Goal: Task Accomplishment & Management: Manage account settings

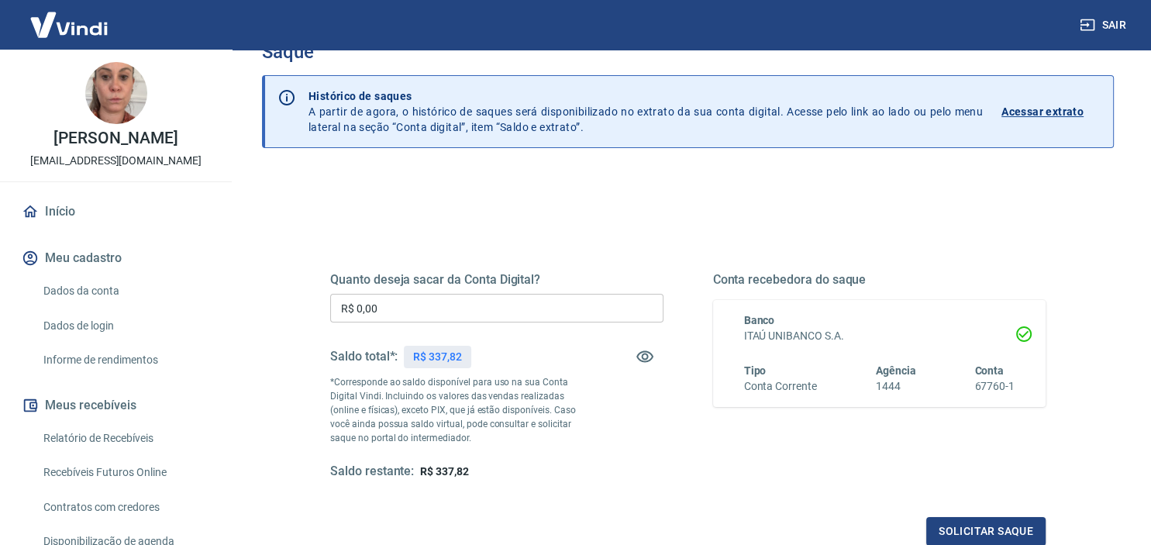
scroll to position [81, 0]
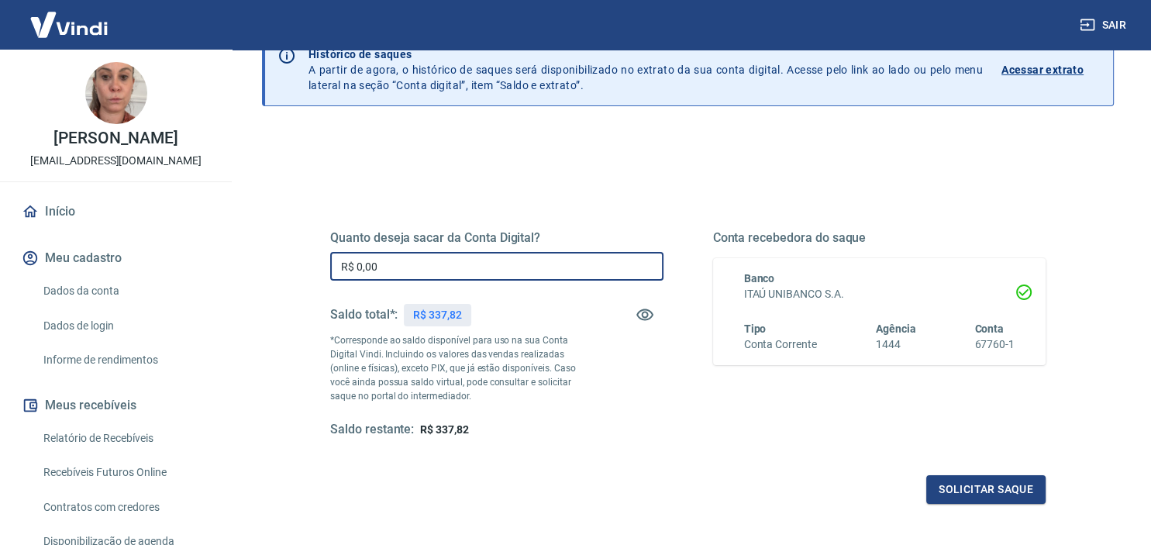
drag, startPoint x: 421, startPoint y: 261, endPoint x: 244, endPoint y: 271, distance: 177.0
click at [330, 271] on input "R$ 0,00" at bounding box center [496, 266] width 333 height 29
type input "R$ 330,00"
click at [971, 482] on button "Solicitar saque" at bounding box center [985, 489] width 119 height 29
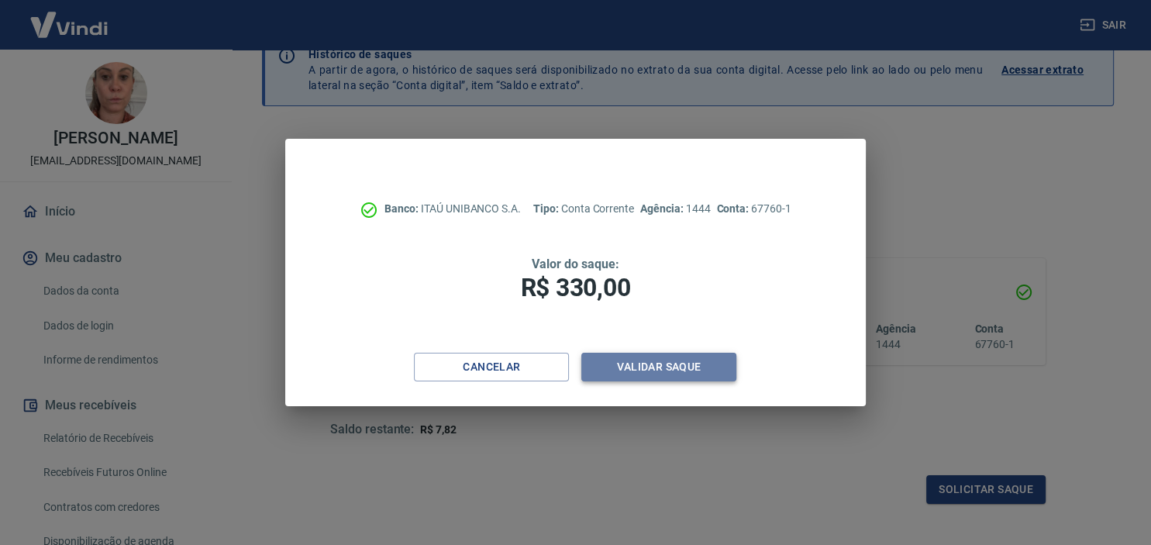
click at [690, 367] on button "Validar saque" at bounding box center [658, 367] width 155 height 29
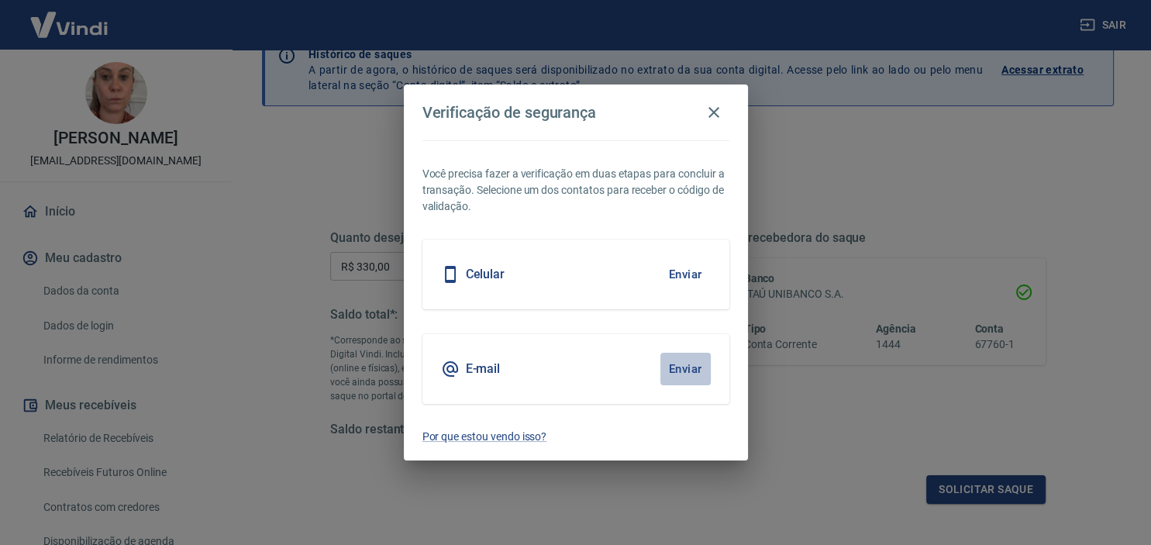
click at [687, 374] on button "Enviar" at bounding box center [685, 369] width 50 height 33
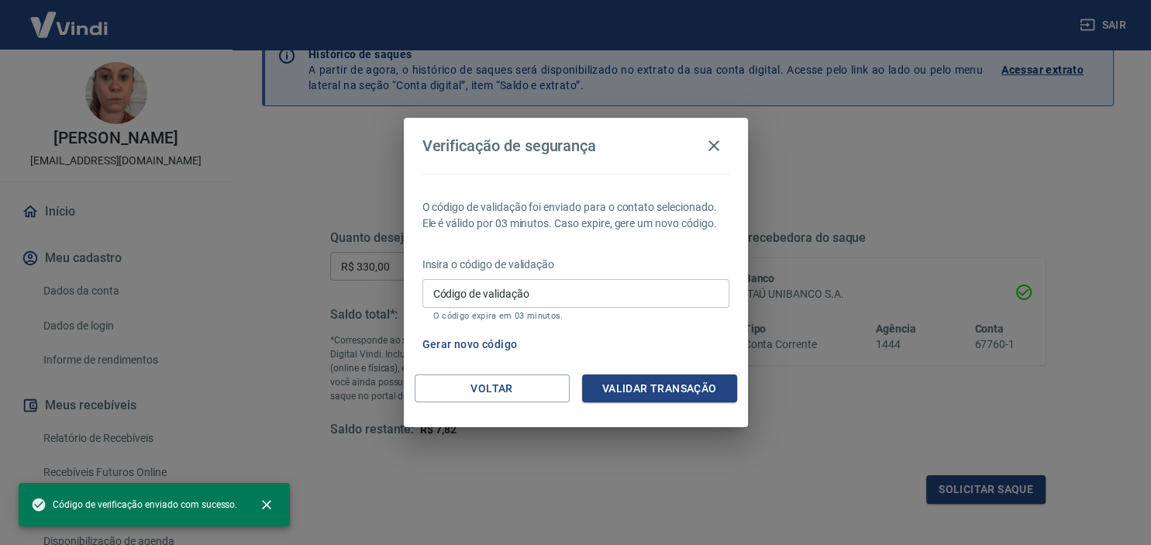
click at [519, 287] on input "Código de validação" at bounding box center [575, 293] width 307 height 29
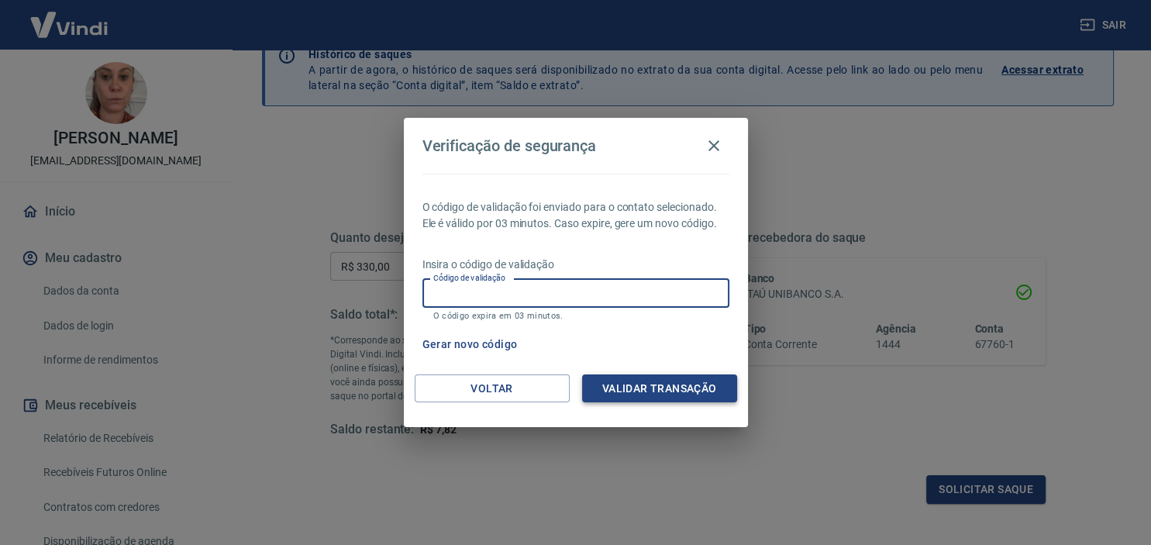
click at [667, 388] on button "Validar transação" at bounding box center [659, 388] width 155 height 29
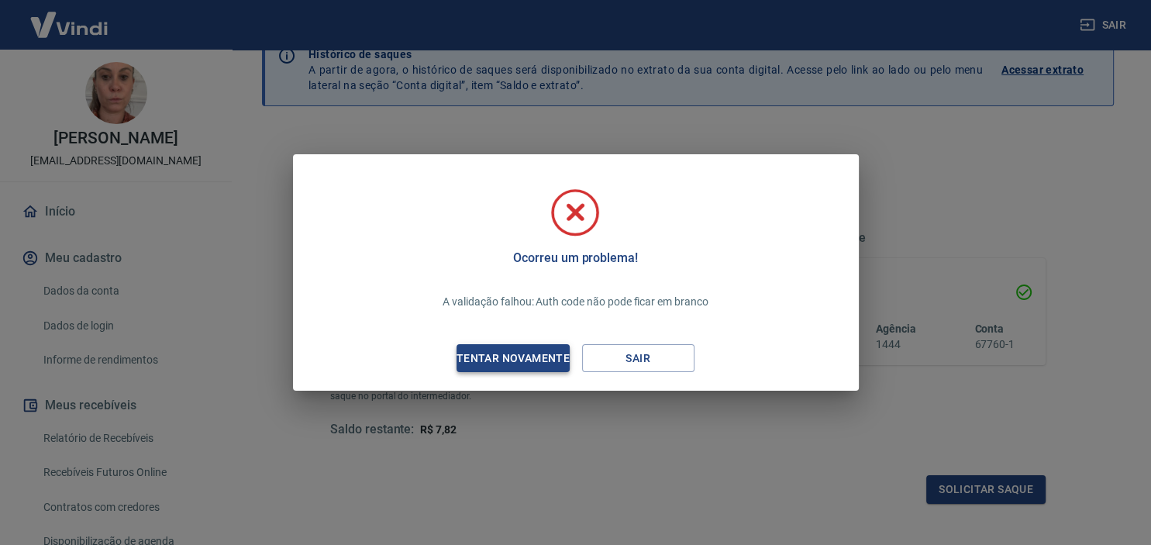
click at [536, 352] on div "Tentar novamente" at bounding box center [513, 358] width 150 height 19
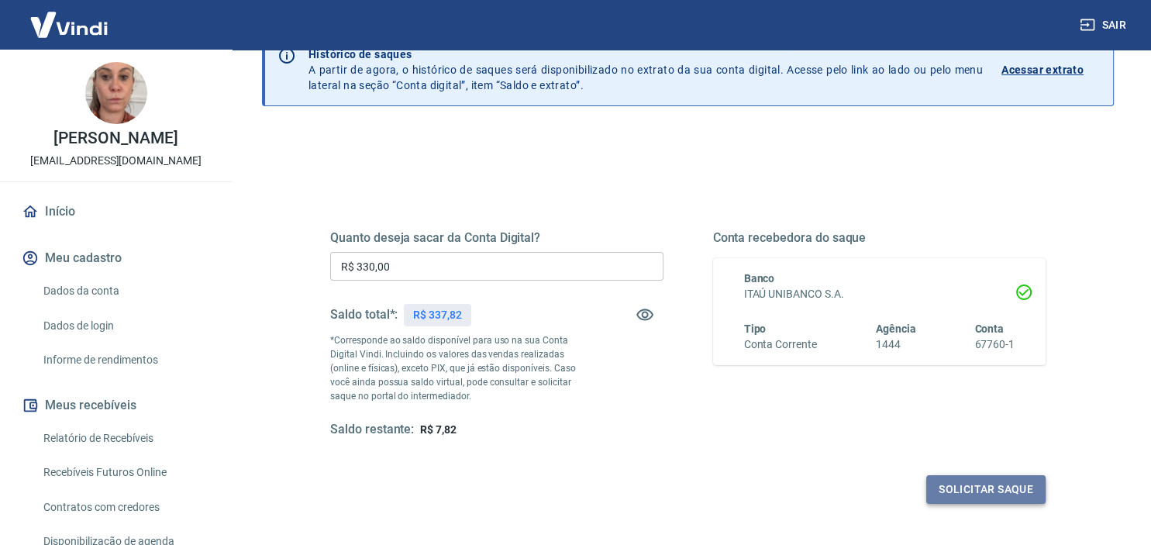
click at [992, 484] on button "Solicitar saque" at bounding box center [985, 489] width 119 height 29
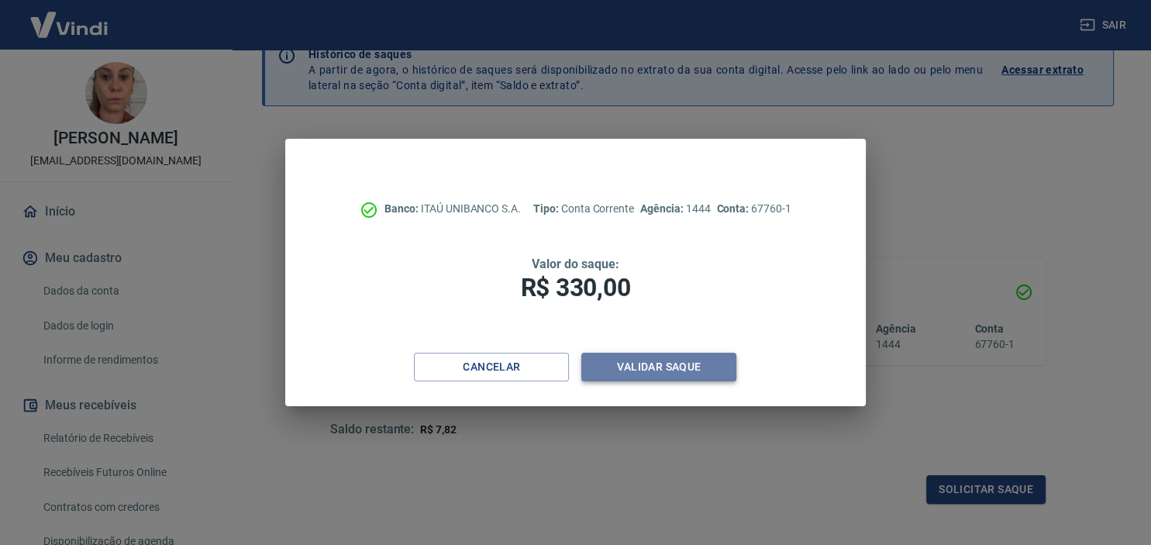
click at [688, 364] on button "Validar saque" at bounding box center [658, 367] width 155 height 29
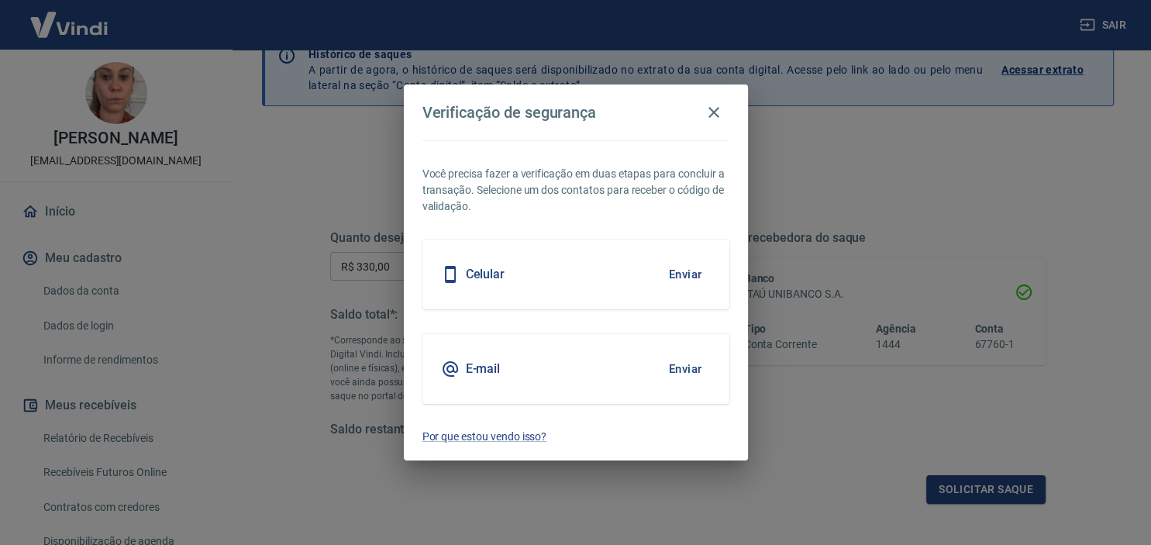
click at [684, 373] on button "Enviar" at bounding box center [685, 369] width 50 height 33
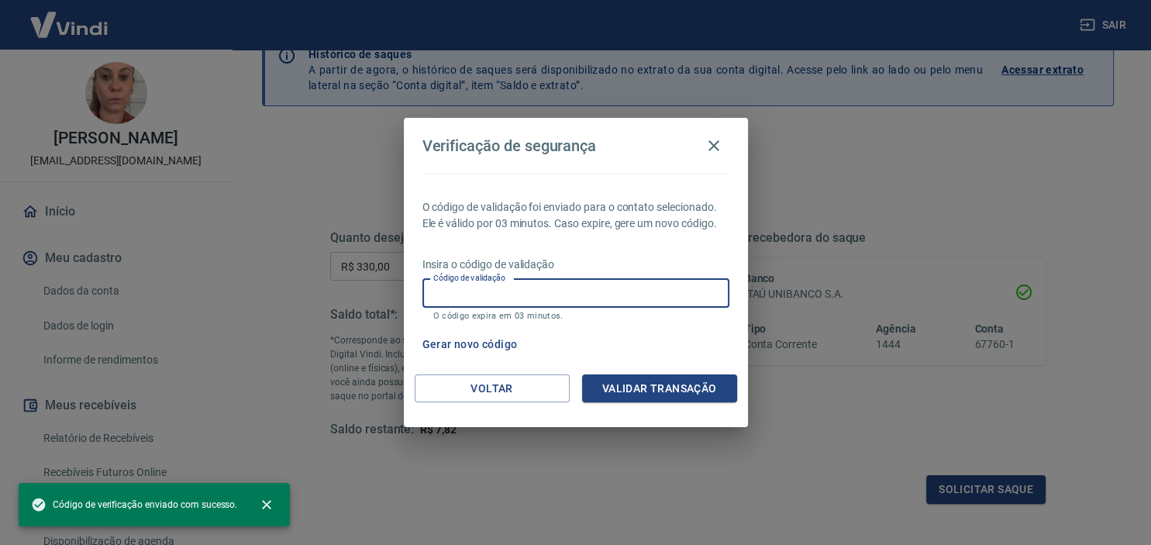
click at [547, 297] on input "Código de validação" at bounding box center [575, 293] width 307 height 29
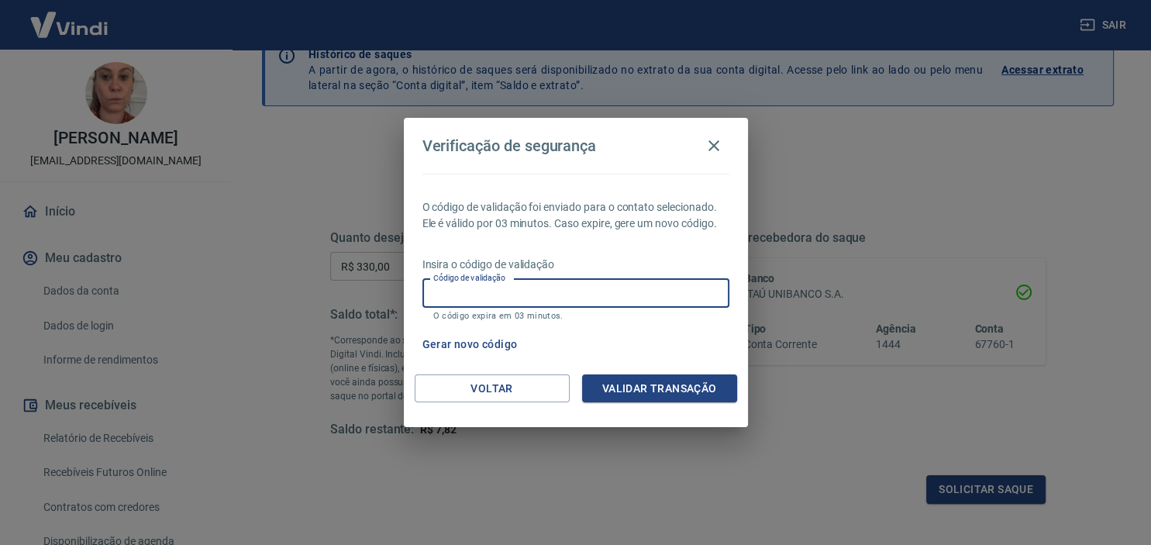
click at [547, 297] on input "Código de validação" at bounding box center [575, 293] width 307 height 29
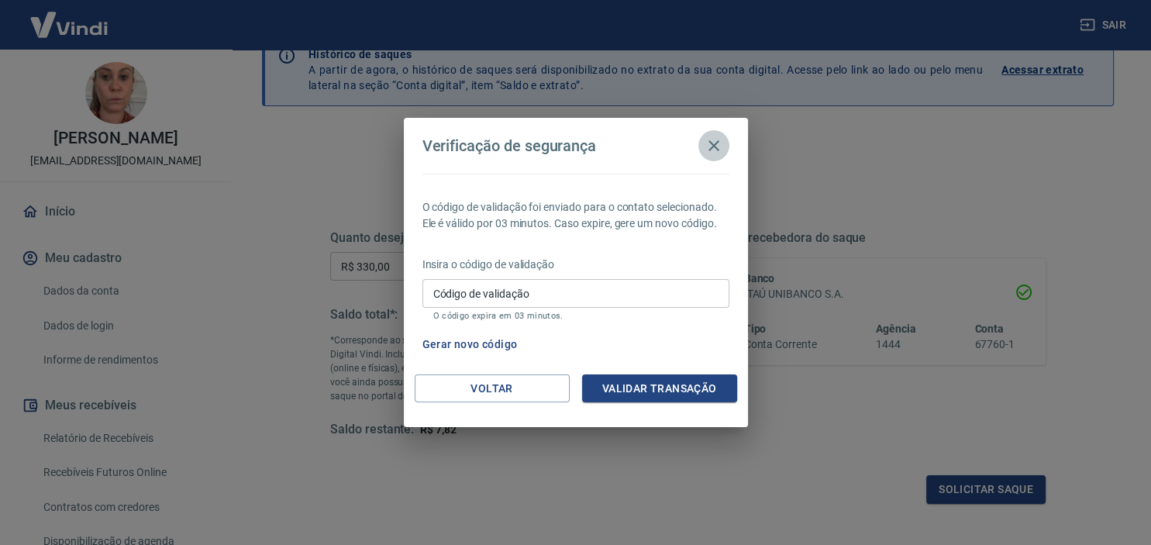
click at [713, 145] on icon "button" at bounding box center [713, 145] width 11 height 11
